Goal: Entertainment & Leisure: Consume media (video, audio)

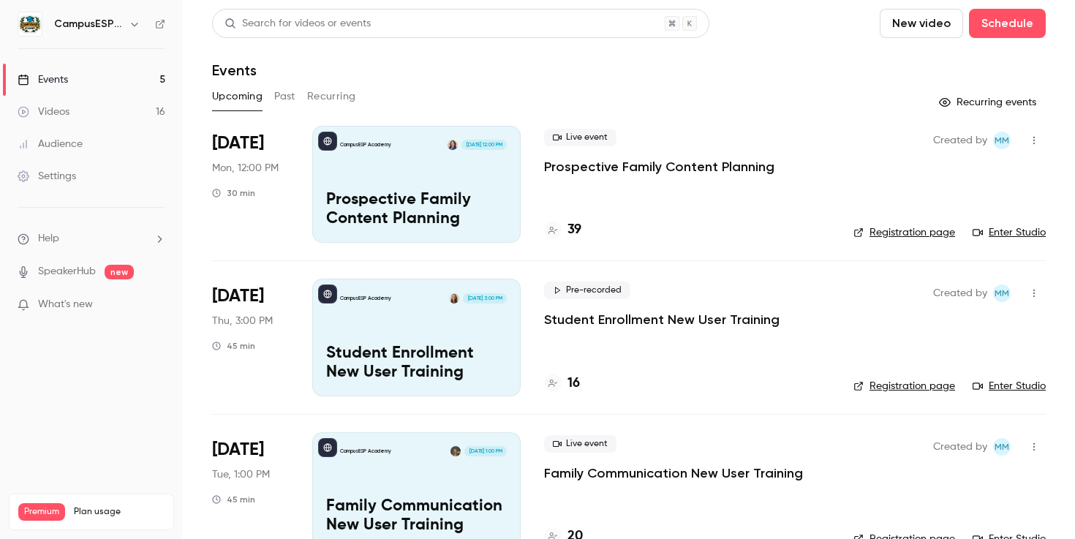
click at [48, 113] on div "Videos" at bounding box center [44, 112] width 52 height 15
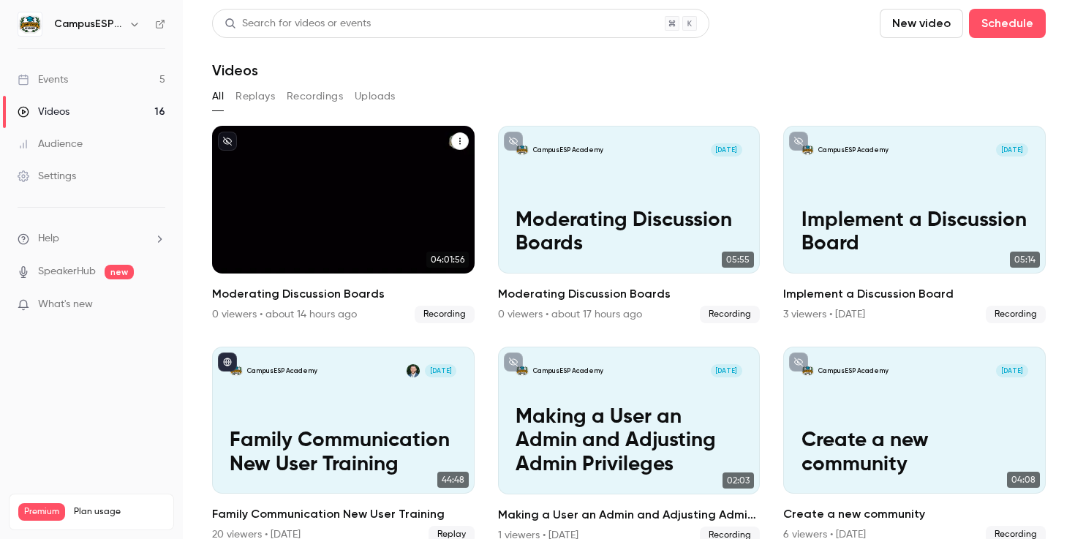
click at [364, 228] on p "Moderating Discussion Boards" at bounding box center [343, 232] width 227 height 48
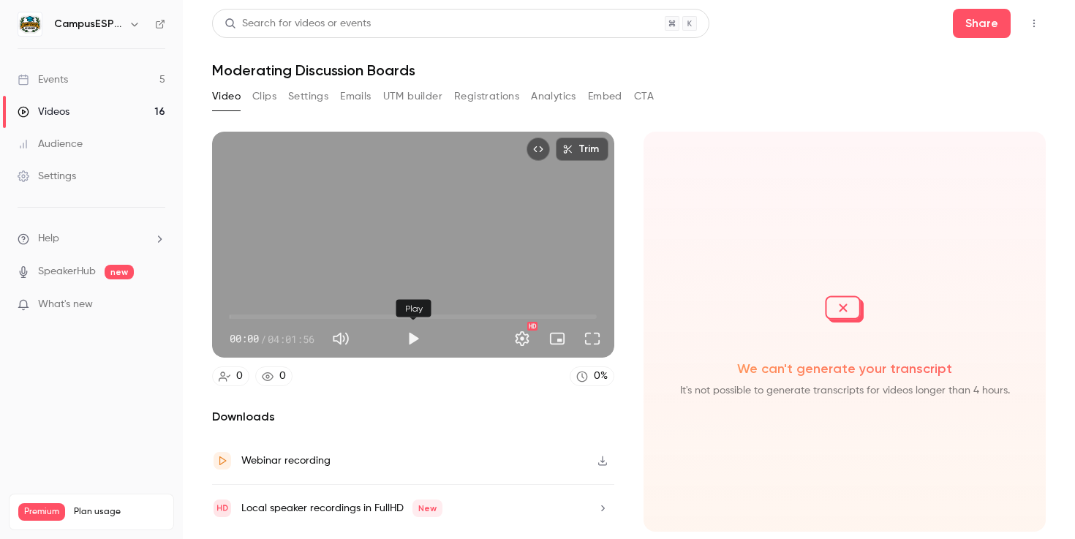
click at [413, 339] on button "Play" at bounding box center [413, 338] width 29 height 29
click at [304, 317] on span "00:01" at bounding box center [413, 316] width 367 height 23
click at [344, 317] on span "01:15:11" at bounding box center [413, 316] width 367 height 23
click at [388, 317] on span "01:44:06" at bounding box center [413, 316] width 367 height 23
click at [432, 320] on span "01:44:08" at bounding box center [413, 316] width 367 height 23
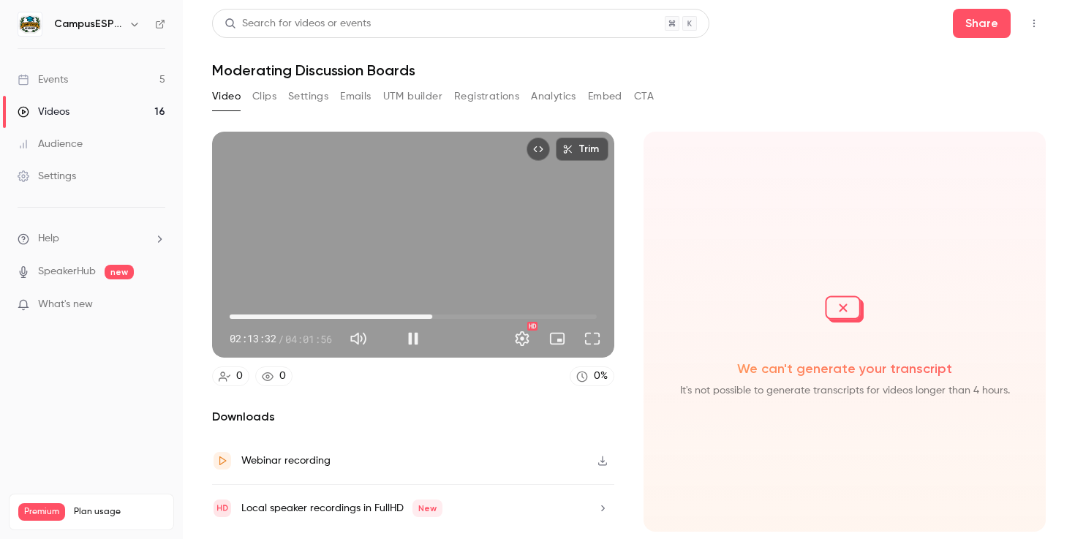
click at [249, 315] on span "02:13:32" at bounding box center [413, 316] width 367 height 23
click at [236, 314] on span "06:44" at bounding box center [413, 316] width 367 height 23
click at [230, 315] on span "00:28" at bounding box center [230, 317] width 4 height 4
click at [235, 315] on span "03:22" at bounding box center [235, 317] width 4 height 4
click at [235, 315] on span "03:51" at bounding box center [235, 317] width 4 height 4
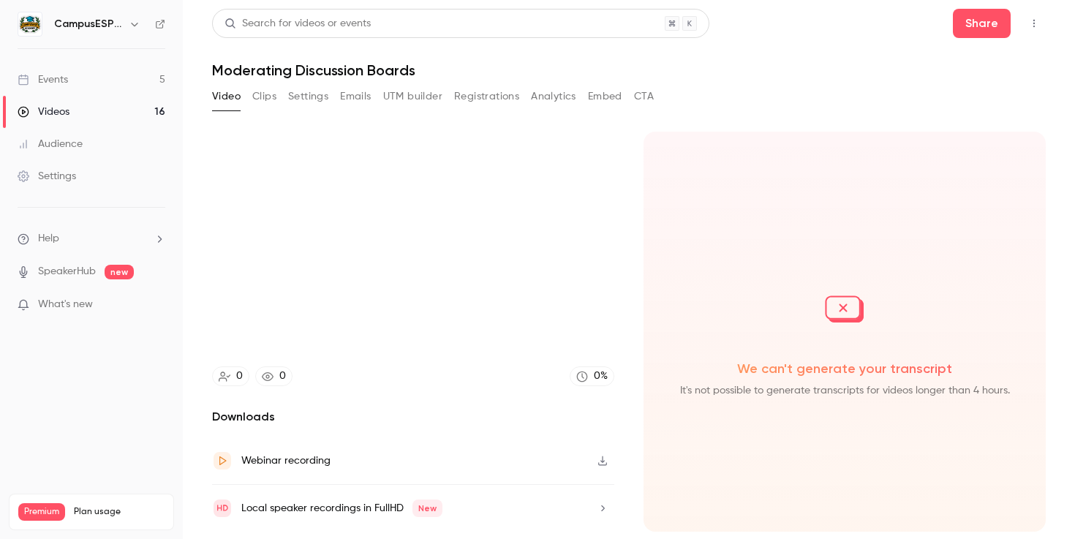
type input "*****"
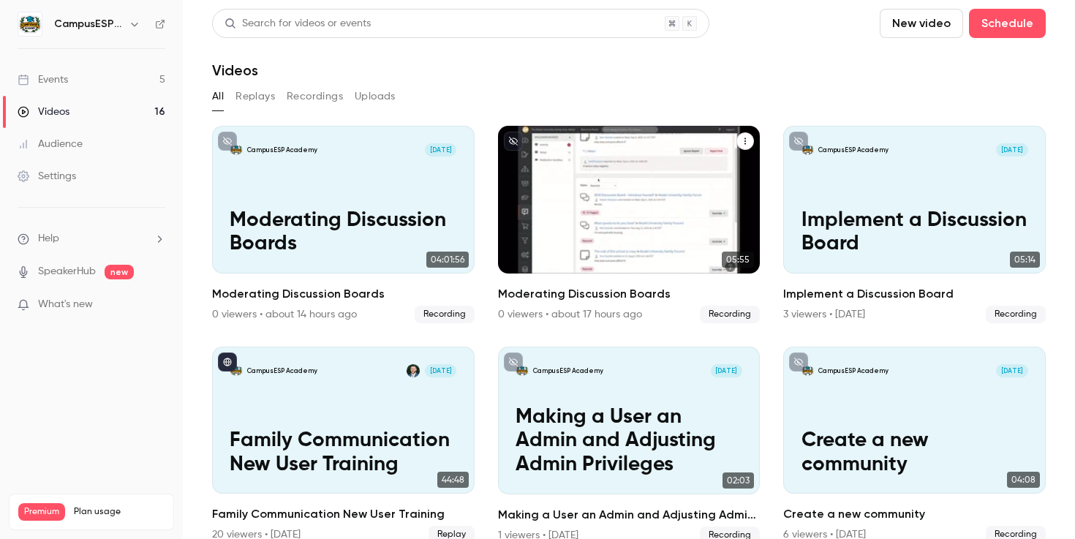
click at [666, 191] on div "CampusESP Academy [DATE] Moderating Discussion Boards" at bounding box center [629, 200] width 263 height 148
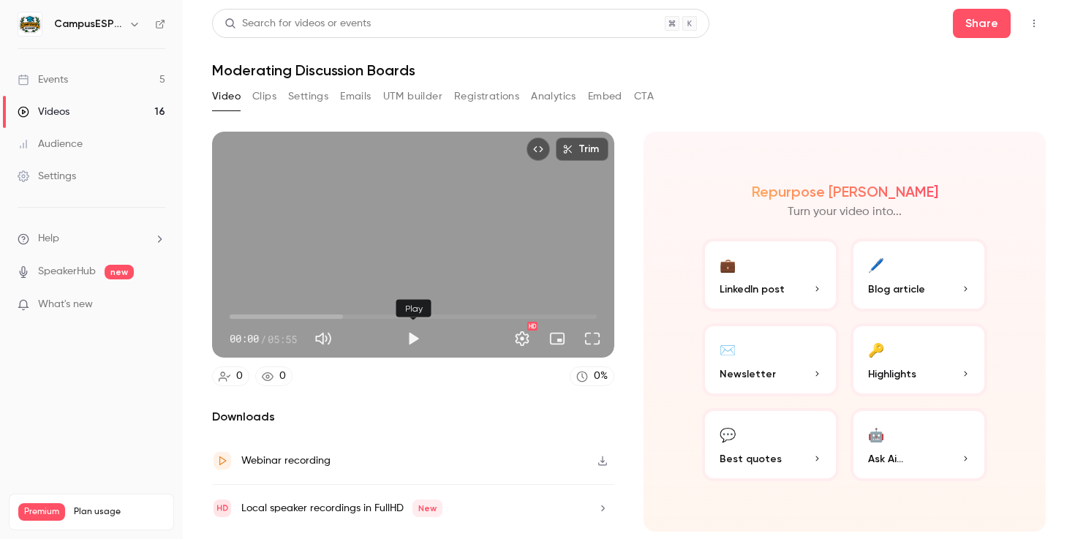
click at [412, 339] on button "Play" at bounding box center [413, 338] width 29 height 29
click at [416, 340] on button "Pause" at bounding box center [413, 338] width 29 height 29
type input "****"
click at [330, 102] on div "Video Clips Settings Emails UTM builder Registrations Analytics Embed CTA" at bounding box center [433, 96] width 442 height 23
click at [309, 93] on button "Settings" at bounding box center [308, 96] width 40 height 23
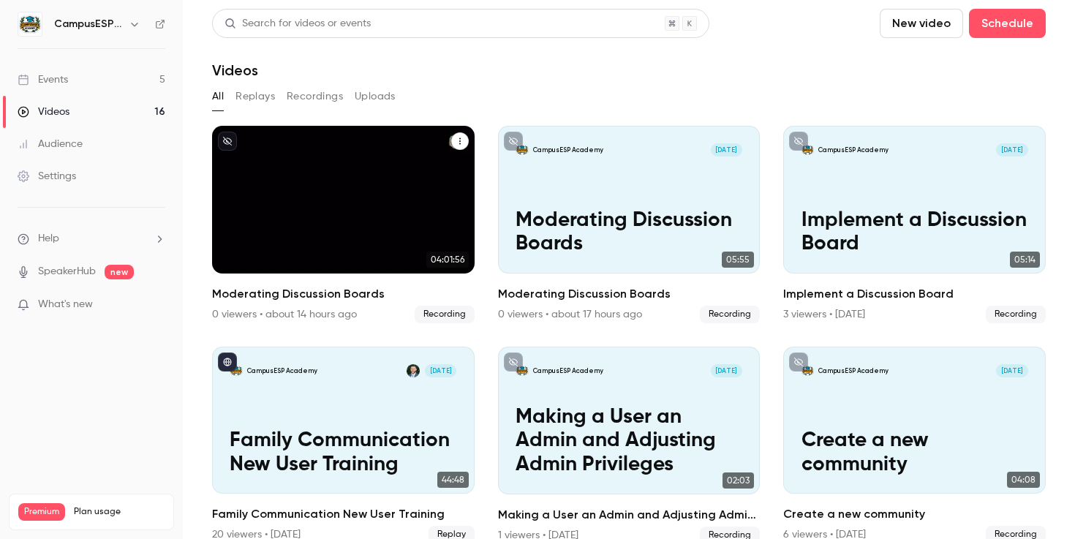
click at [375, 227] on p "Moderating Discussion Boards" at bounding box center [343, 232] width 227 height 48
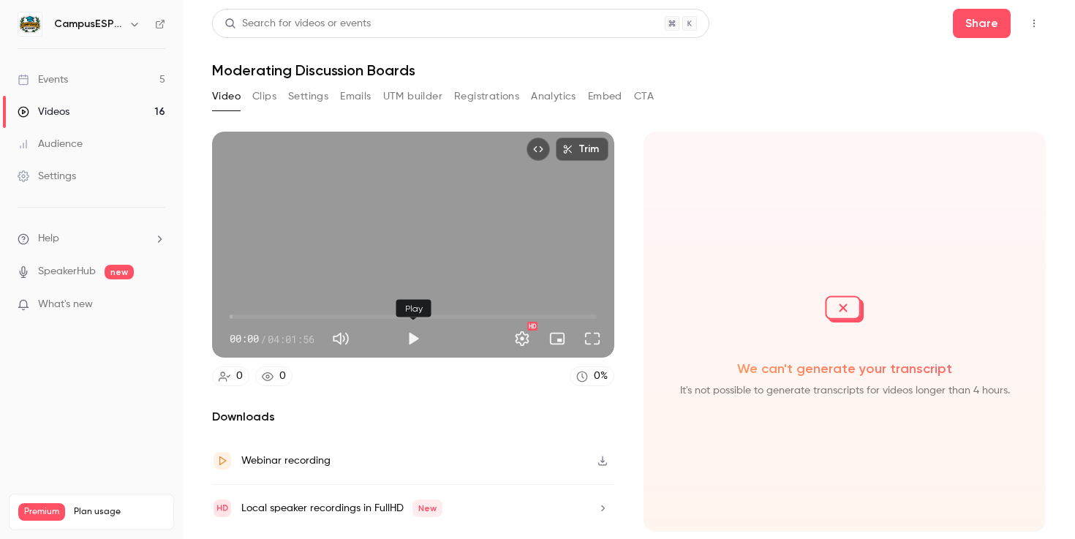
click at [421, 339] on button "Play" at bounding box center [413, 338] width 29 height 29
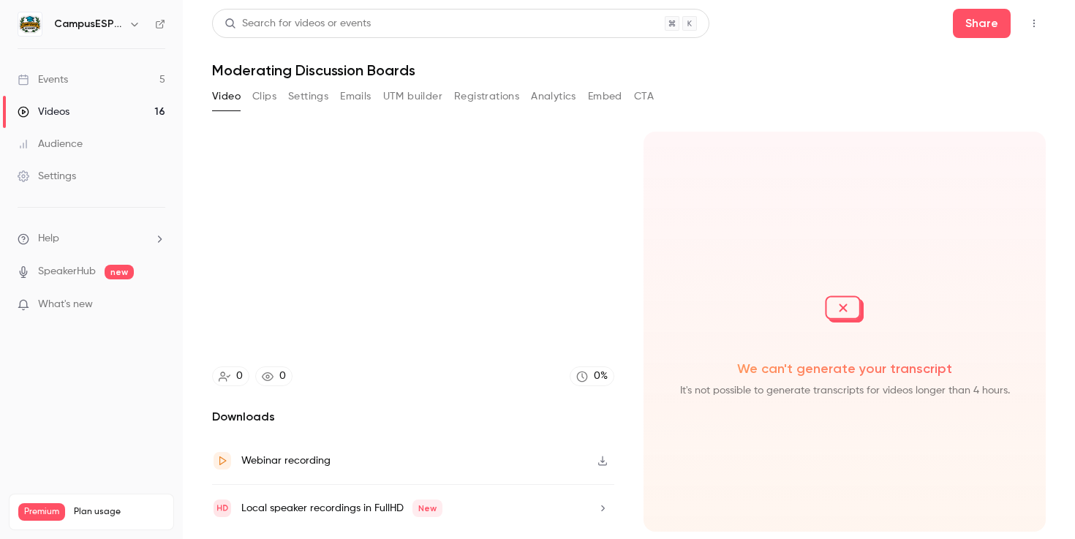
type input "****"
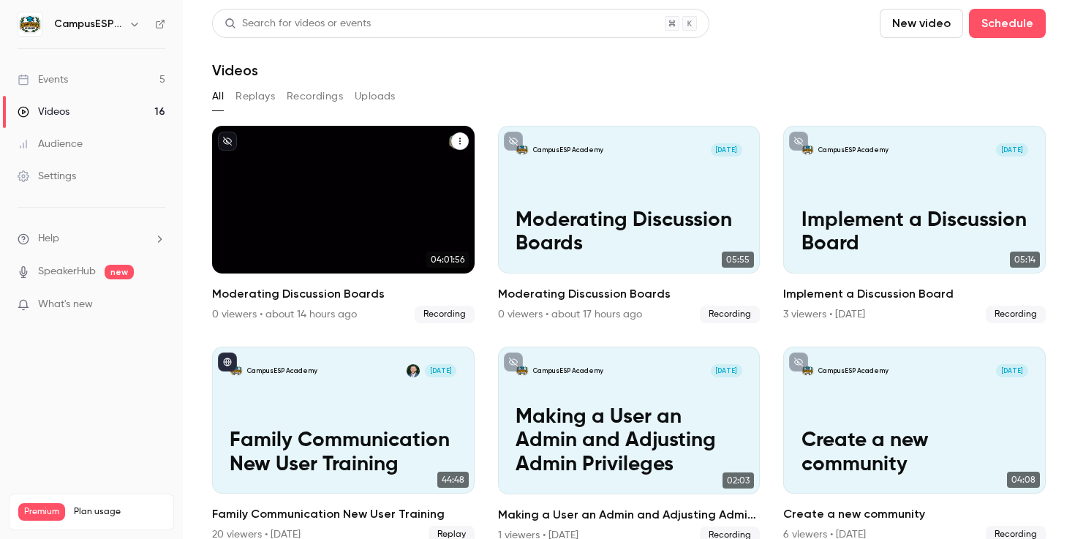
click at [459, 140] on icon "Moderating Discussion Boards" at bounding box center [460, 141] width 9 height 9
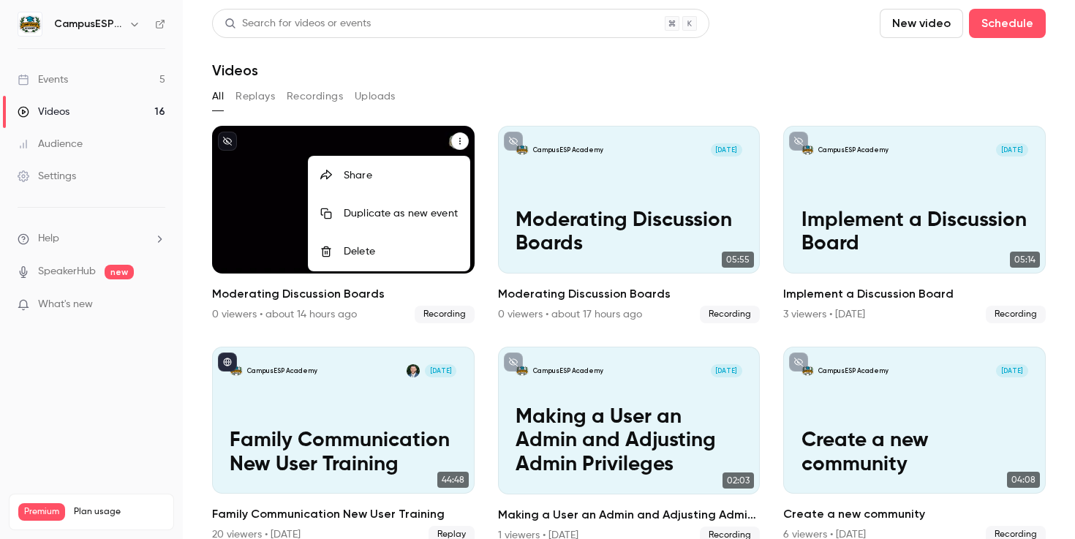
click at [408, 245] on div "Delete" at bounding box center [401, 251] width 114 height 15
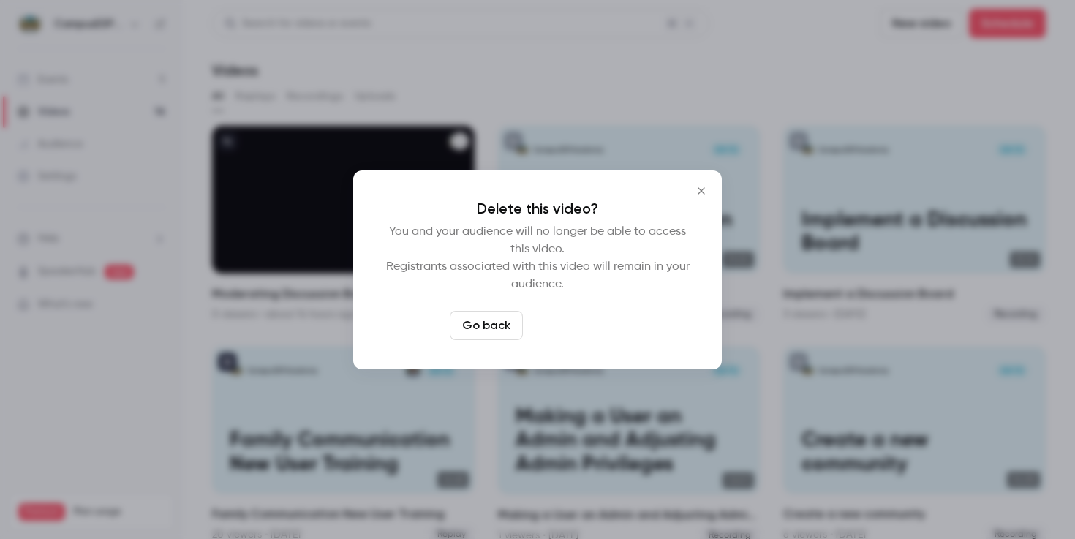
click at [594, 331] on button "Delete video" at bounding box center [577, 325] width 97 height 29
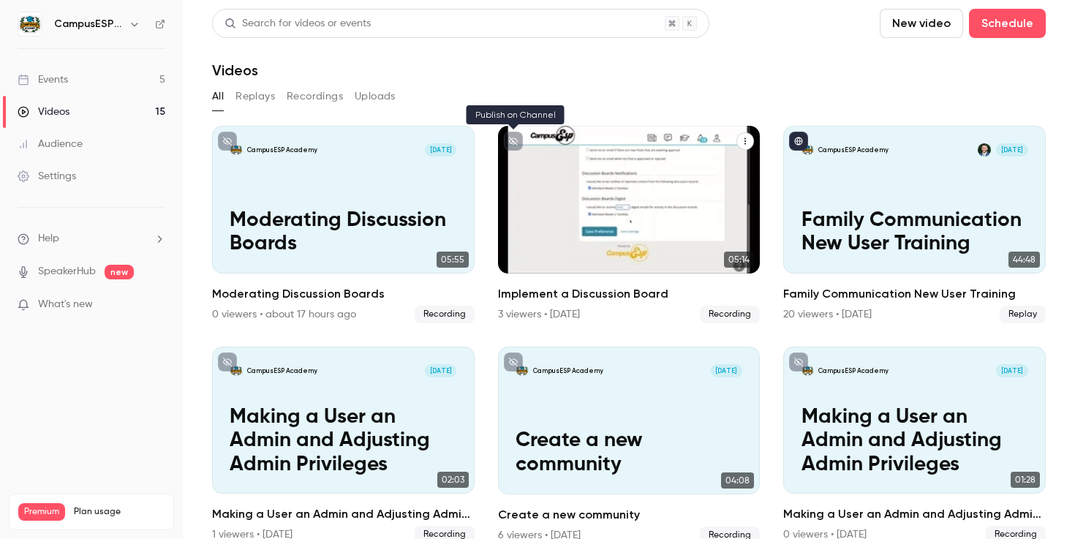
click at [511, 141] on icon "unpublished" at bounding box center [513, 141] width 9 height 9
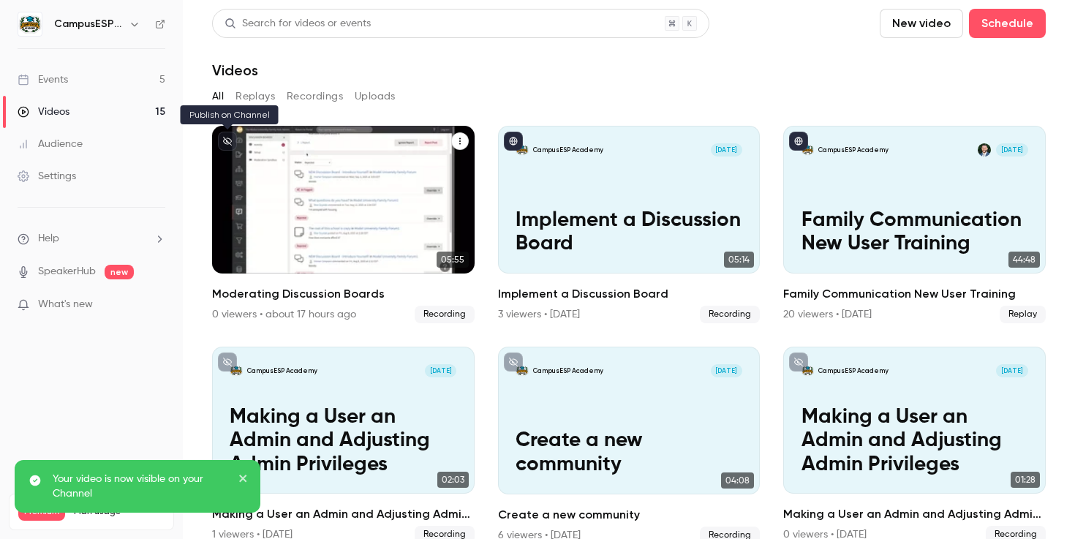
click at [225, 136] on button "unpublished" at bounding box center [227, 141] width 19 height 19
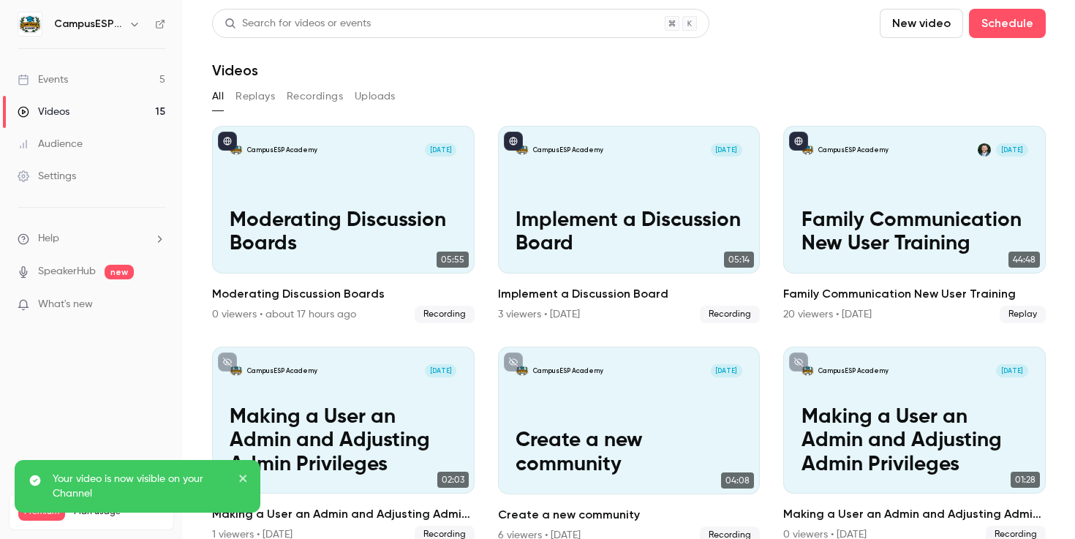
click at [147, 396] on nav "CampusESP Academy Events 5 Videos 15 Audience Settings Help SpeakerHub new What…" at bounding box center [91, 269] width 183 height 539
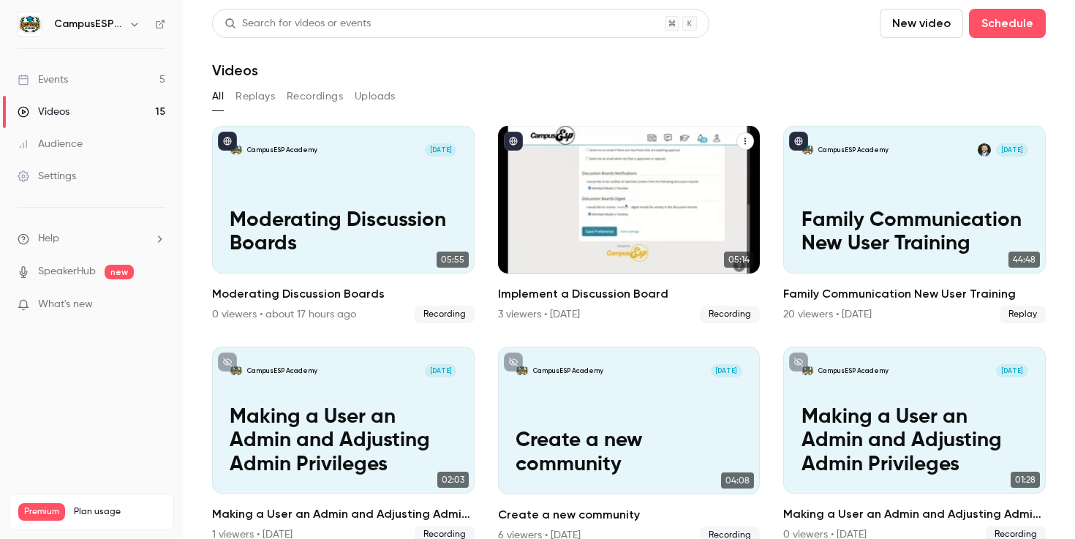
click at [655, 179] on div "CampusESP Academy Sep 3 Implement a Discussion Board" at bounding box center [629, 200] width 263 height 148
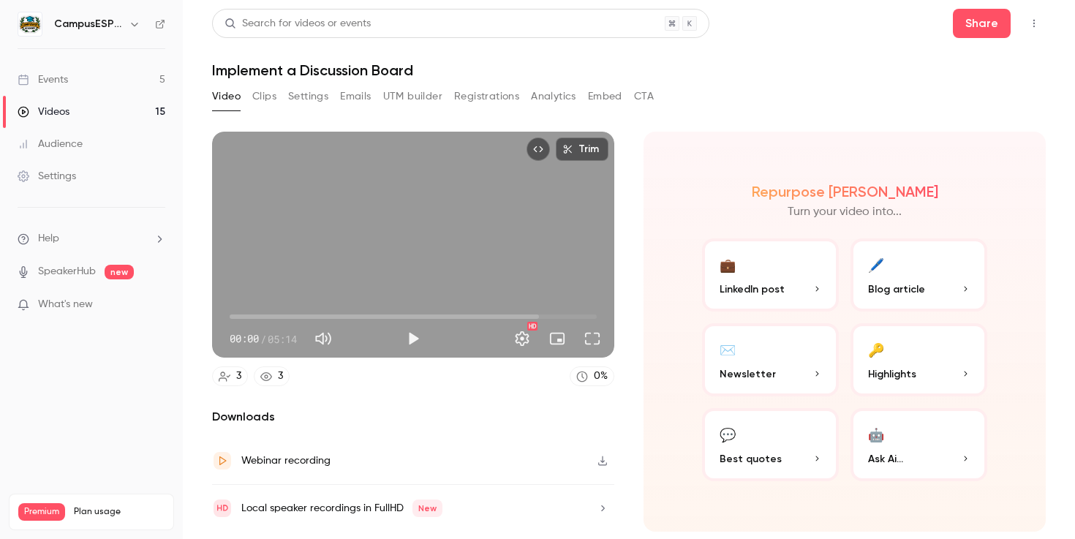
click at [620, 94] on button "Embed" at bounding box center [605, 96] width 34 height 23
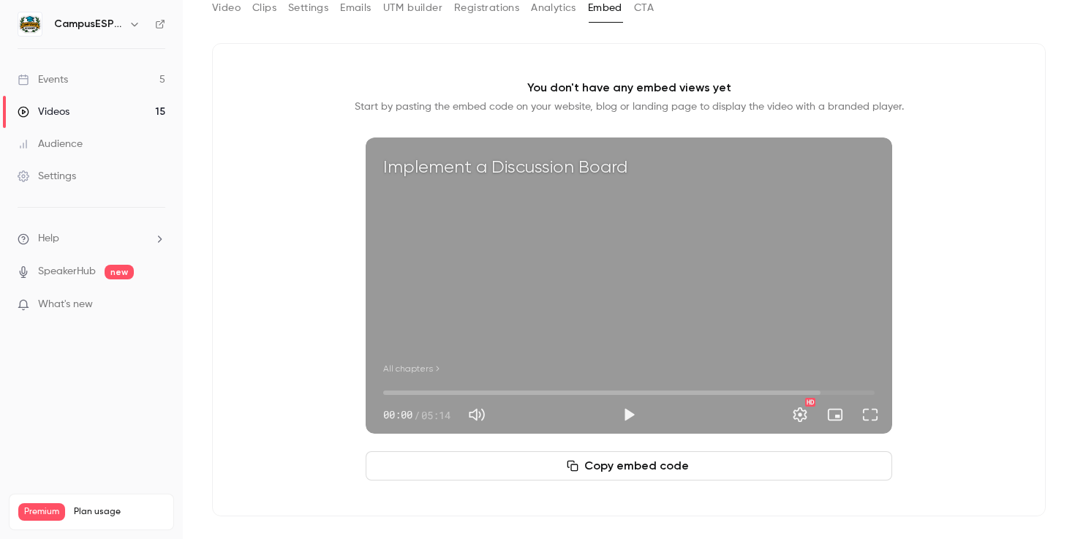
scroll to position [89, 0]
click at [574, 463] on icon "button" at bounding box center [572, 465] width 11 height 11
